Goal: Task Accomplishment & Management: Complete application form

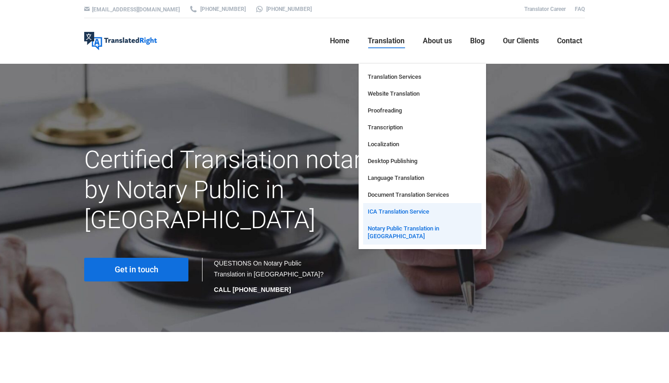
click at [411, 211] on span "ICA Translation Service" at bounding box center [398, 212] width 61 height 8
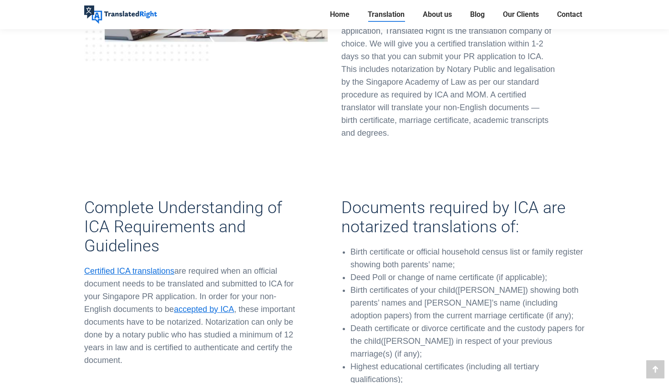
scroll to position [982, 0]
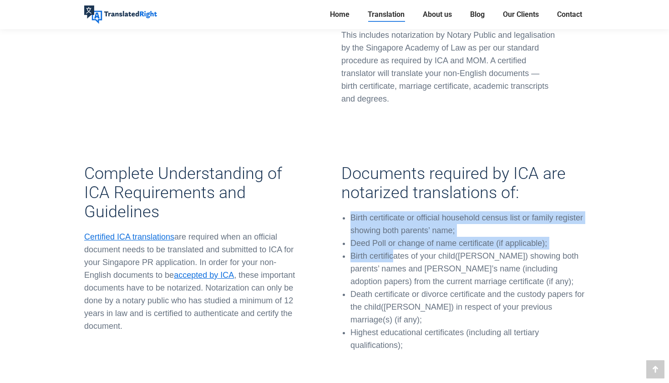
drag, startPoint x: 351, startPoint y: 204, endPoint x: 393, endPoint y: 245, distance: 58.0
click at [393, 242] on ul "Birth certificate or official household census list or family register showing …" at bounding box center [468, 281] width 234 height 140
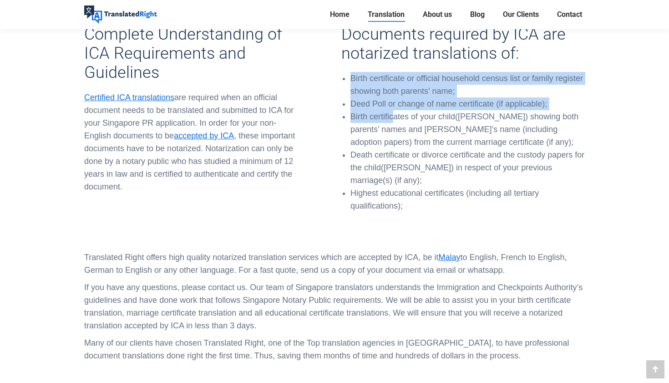
scroll to position [1449, 0]
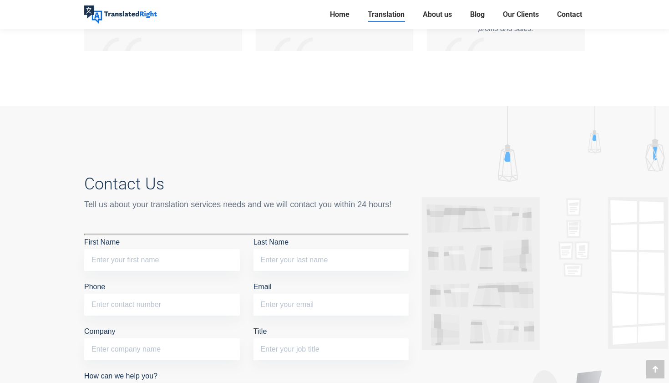
scroll to position [3402, 0]
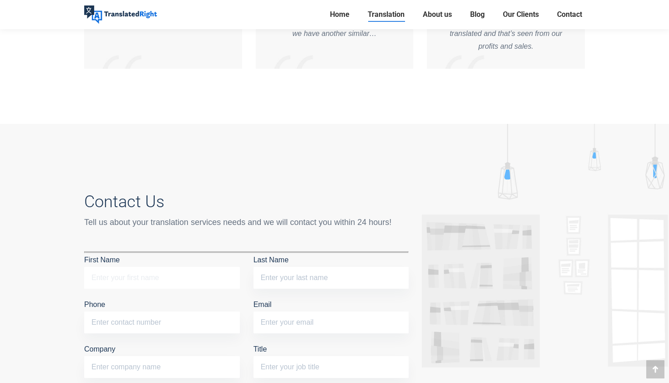
click at [206, 267] on input "First Name" at bounding box center [162, 278] width 156 height 22
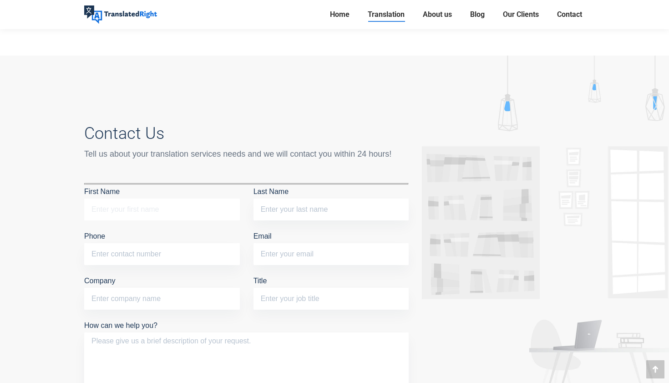
scroll to position [3470, 0]
type input "Pattheera"
click at [318, 199] on input "Last Name" at bounding box center [332, 210] width 156 height 22
type input "Chaisirithavornkul"
click at [210, 244] on input "Phone" at bounding box center [162, 255] width 156 height 22
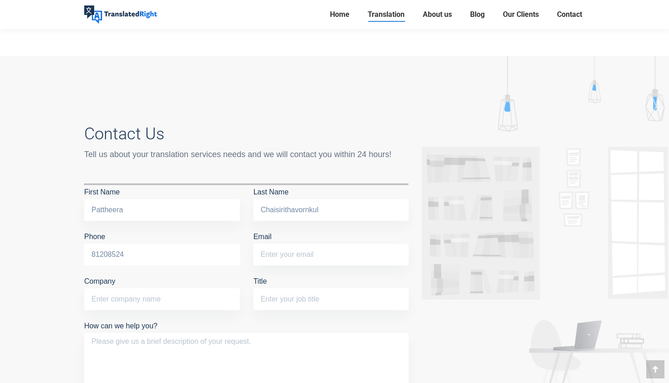
type input "81208524"
click at [288, 244] on input "Email" at bounding box center [332, 255] width 156 height 22
type input "pattheera.prair@gmail.com"
click at [277, 288] on input "Title" at bounding box center [332, 299] width 156 height 22
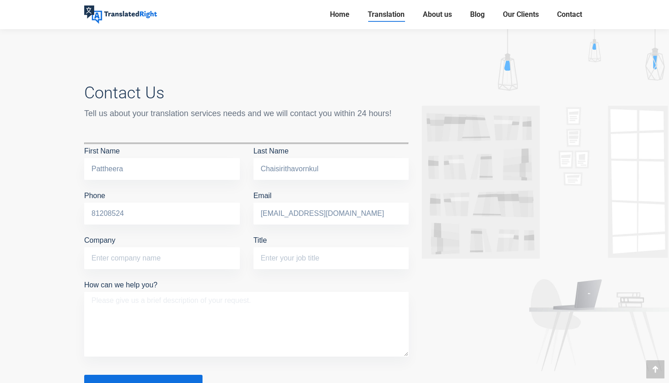
click at [277, 292] on textarea "How can we help you?" at bounding box center [246, 324] width 325 height 65
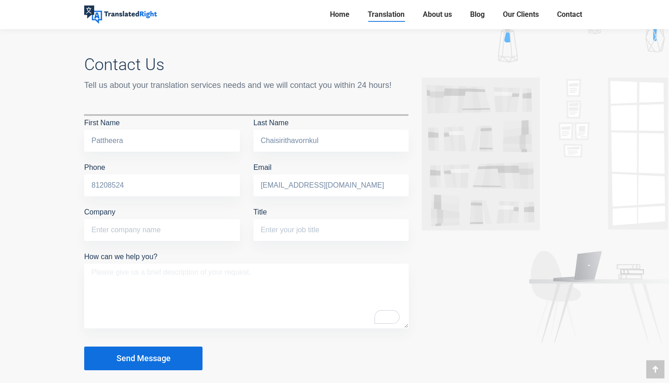
scroll to position [3533, 0]
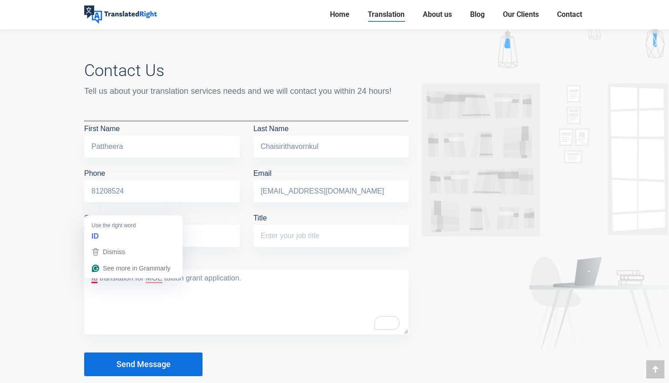
click at [97, 270] on textarea "Id translation for MOE tuition grant application." at bounding box center [246, 302] width 325 height 65
click at [156, 270] on textarea "ID translation for MOE tuition grant application." at bounding box center [246, 302] width 325 height 65
click at [89, 270] on textarea "ID translation for MOE tuition grant application." at bounding box center [246, 302] width 325 height 65
click at [276, 270] on textarea "3 ID translation for MOE tuition grant application." at bounding box center [246, 302] width 325 height 65
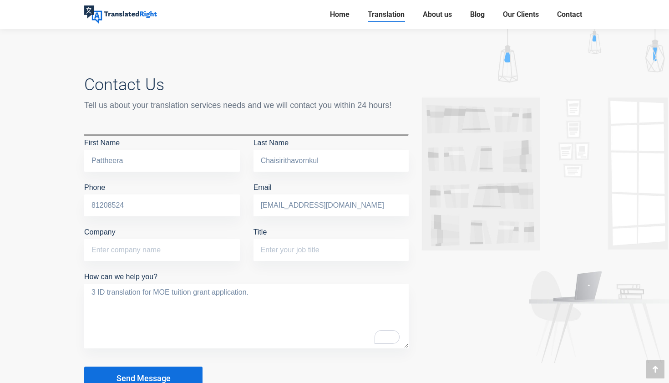
scroll to position [3515, 0]
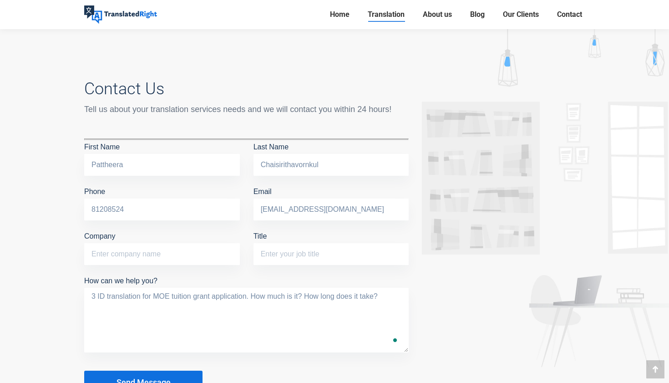
type textarea "3 ID translation for MOE tuition grant application. How much is it? How long do…"
click at [283, 362] on p "Send Message" at bounding box center [246, 378] width 325 height 33
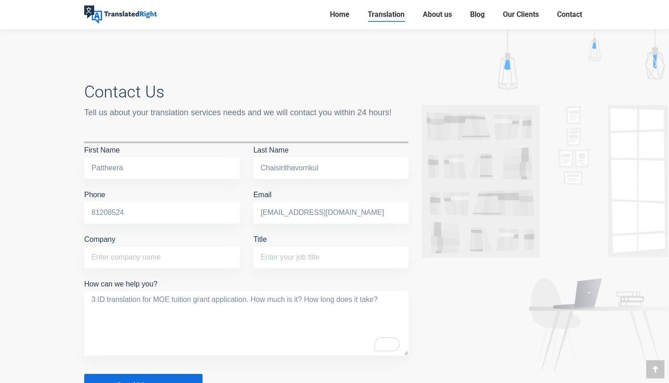
scroll to position [3507, 0]
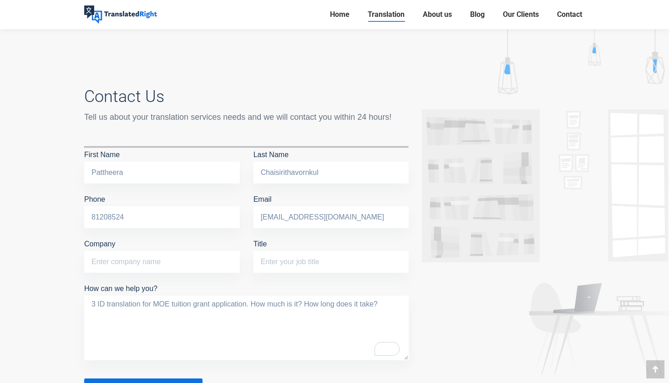
click at [184, 378] on button "Send Message" at bounding box center [143, 390] width 118 height 24
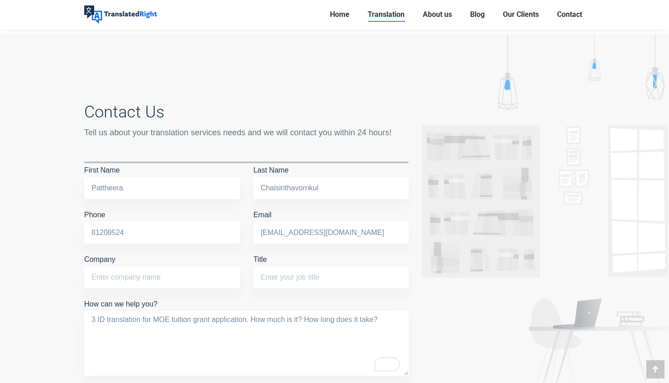
scroll to position [3515, 0]
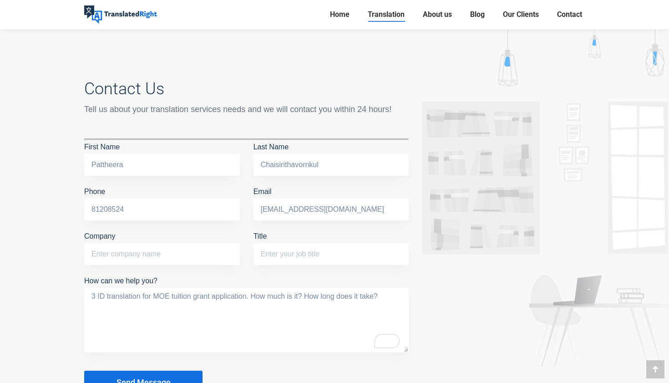
click at [159, 378] on span "Send Message" at bounding box center [144, 382] width 54 height 9
click at [143, 199] on input "81208524" at bounding box center [162, 210] width 156 height 22
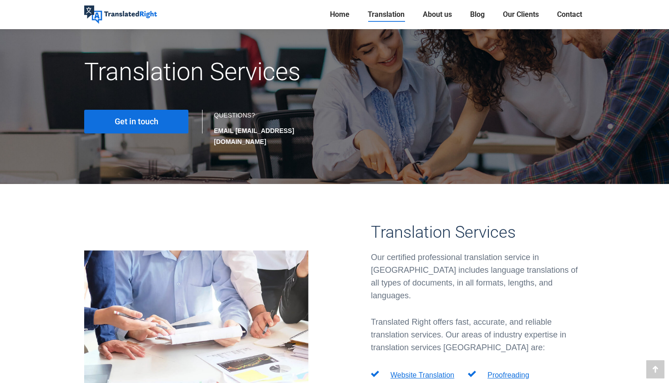
scroll to position [0, 0]
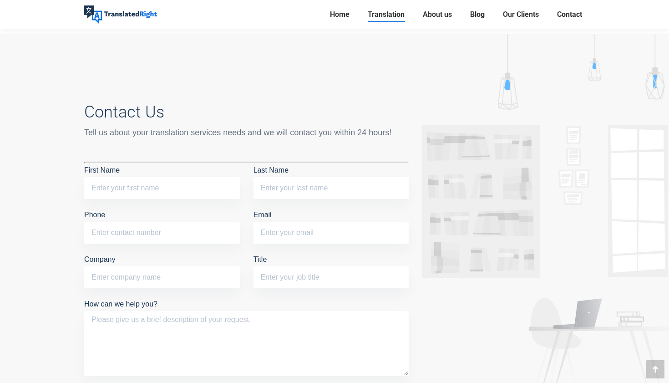
scroll to position [3823, 0]
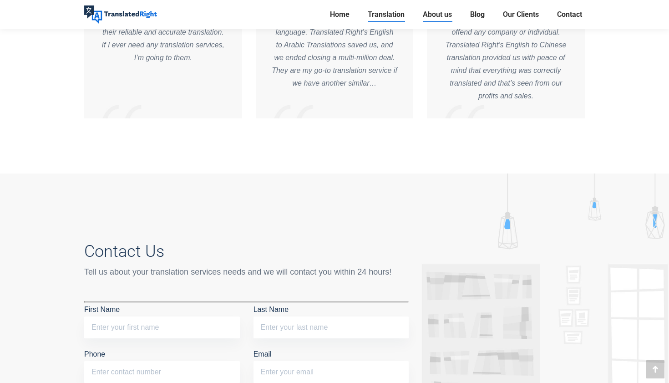
click at [444, 14] on span "About us" at bounding box center [437, 14] width 29 height 9
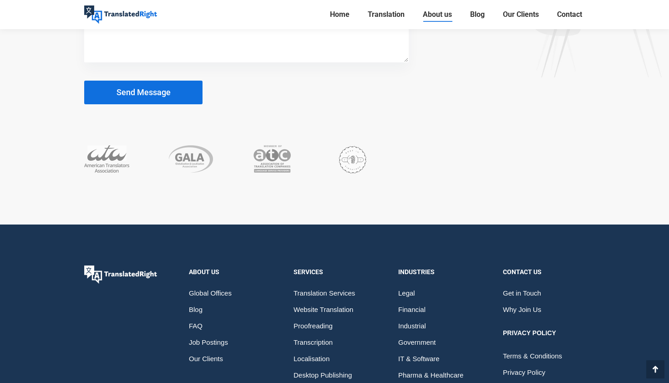
scroll to position [2480, 0]
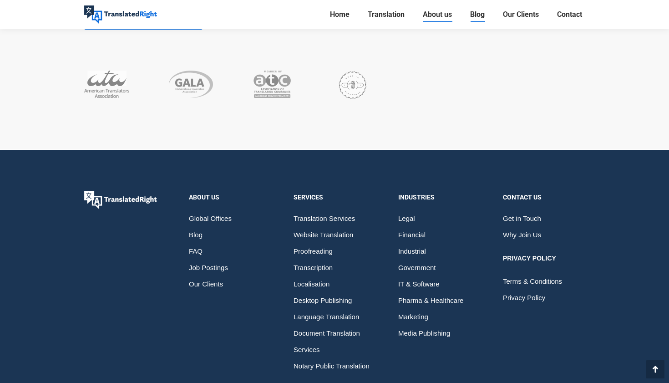
click at [476, 15] on span "Blog" at bounding box center [477, 14] width 15 height 9
